Goal: Transaction & Acquisition: Purchase product/service

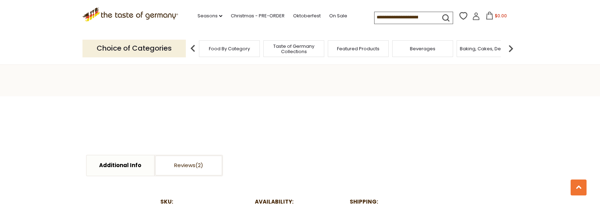
scroll to position [212, 0]
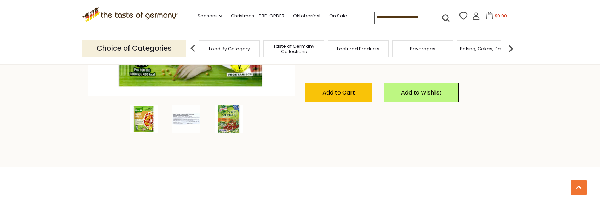
click at [228, 119] on img at bounding box center [228, 119] width 28 height 28
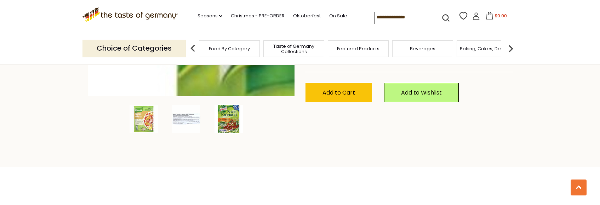
scroll to position [106, 0]
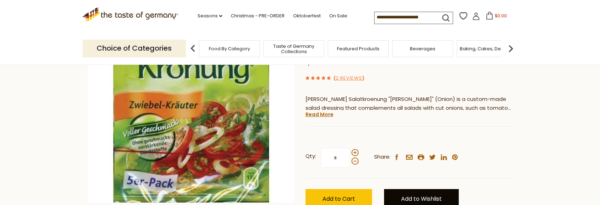
click at [422, 197] on link "Add to Wishlist" at bounding box center [421, 198] width 75 height 19
